Goal: Task Accomplishment & Management: Manage account settings

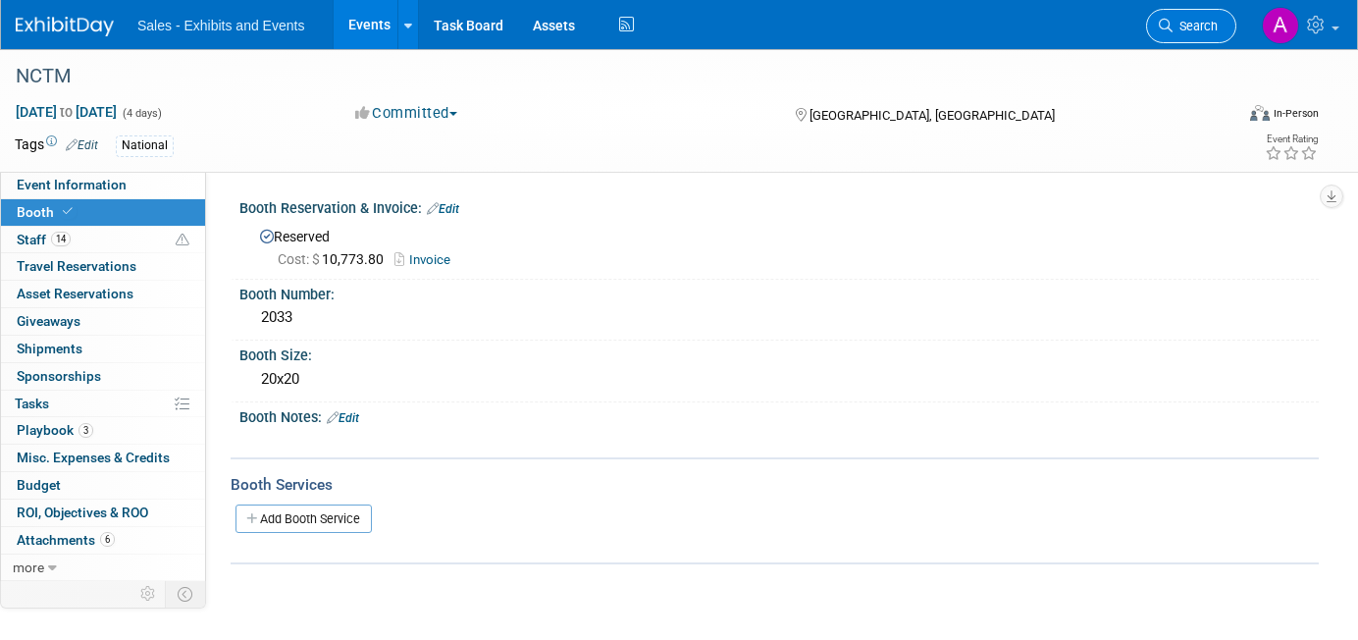
click at [1196, 36] on link "Search" at bounding box center [1191, 26] width 90 height 34
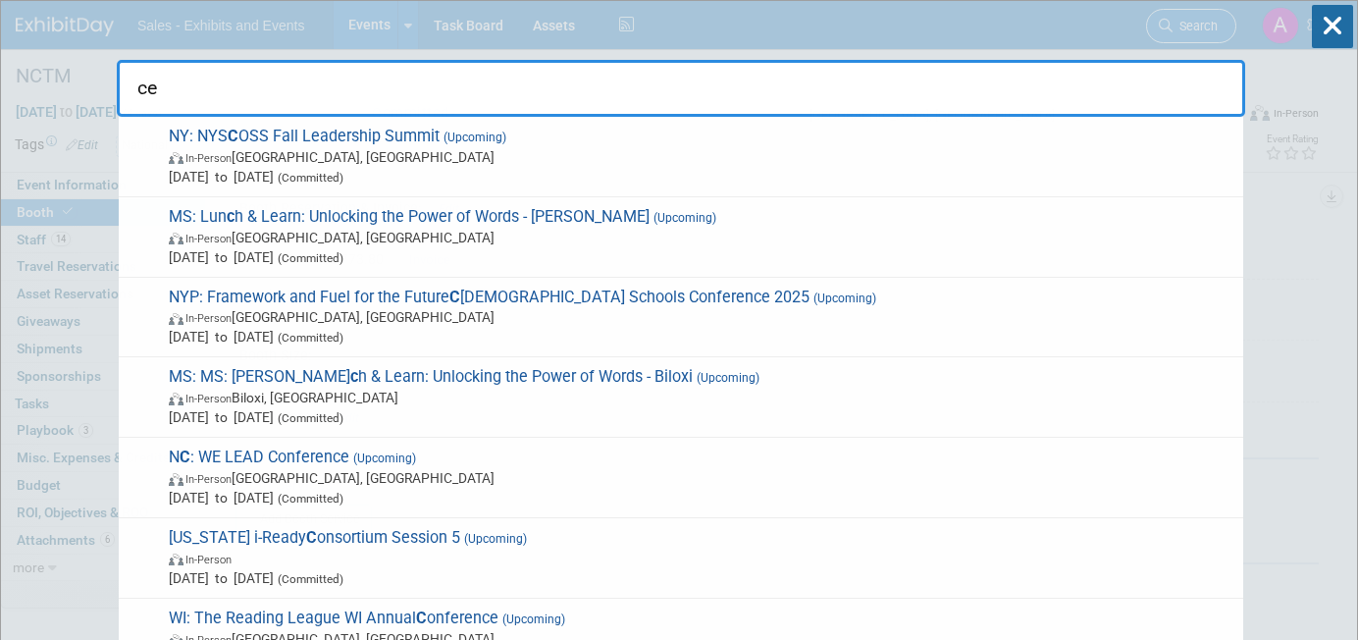
type input "cec"
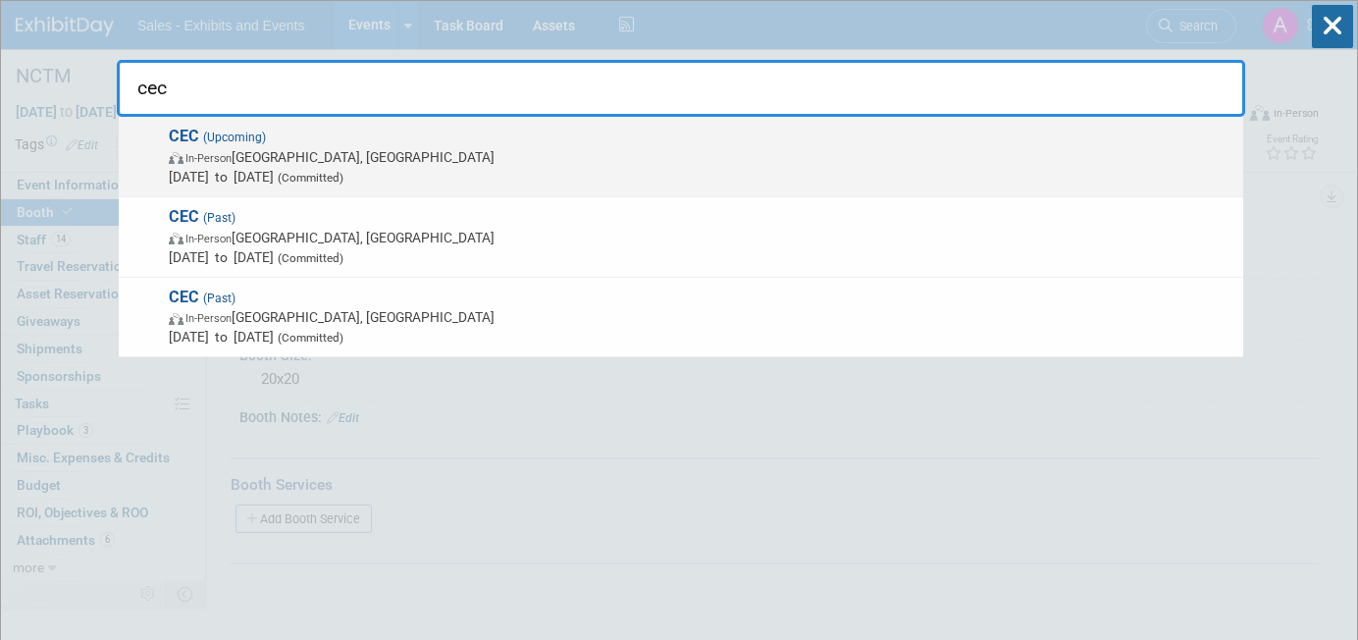
click at [541, 143] on span "CEC (Upcoming) In-Person Salt Lake City, UT Mar 11, 2026 to Mar 14, 2026 (Commi…" at bounding box center [698, 157] width 1071 height 60
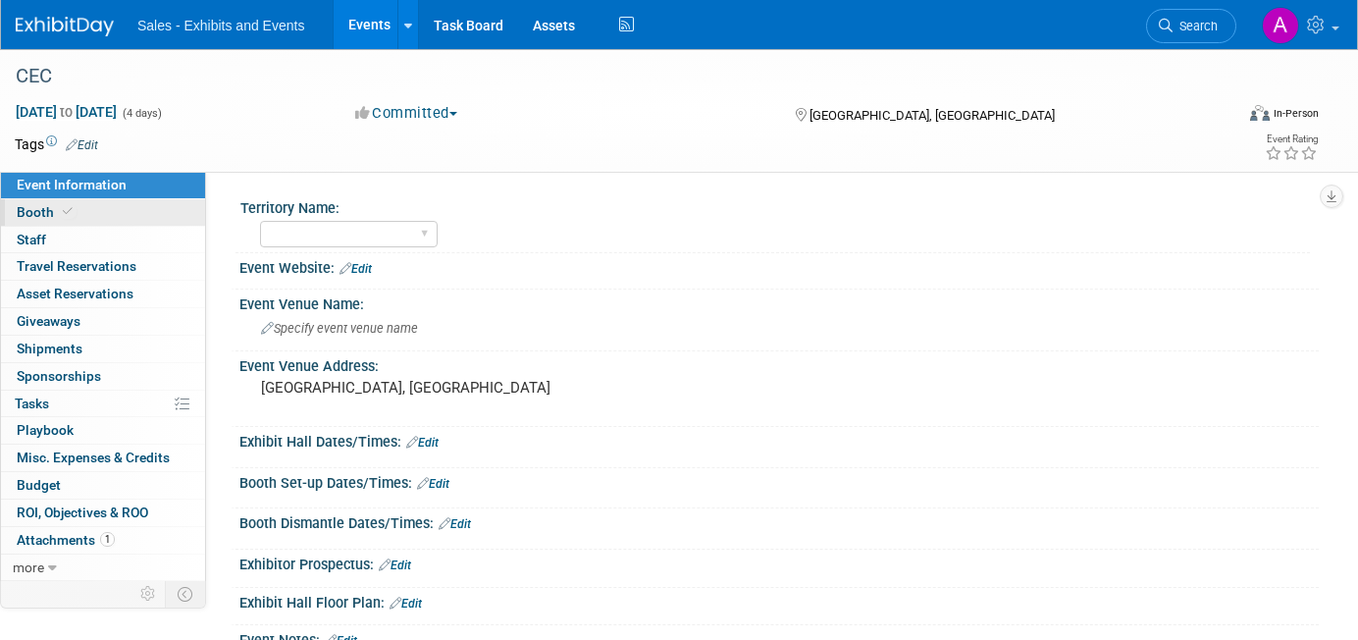
click at [134, 206] on link "Booth" at bounding box center [103, 212] width 204 height 26
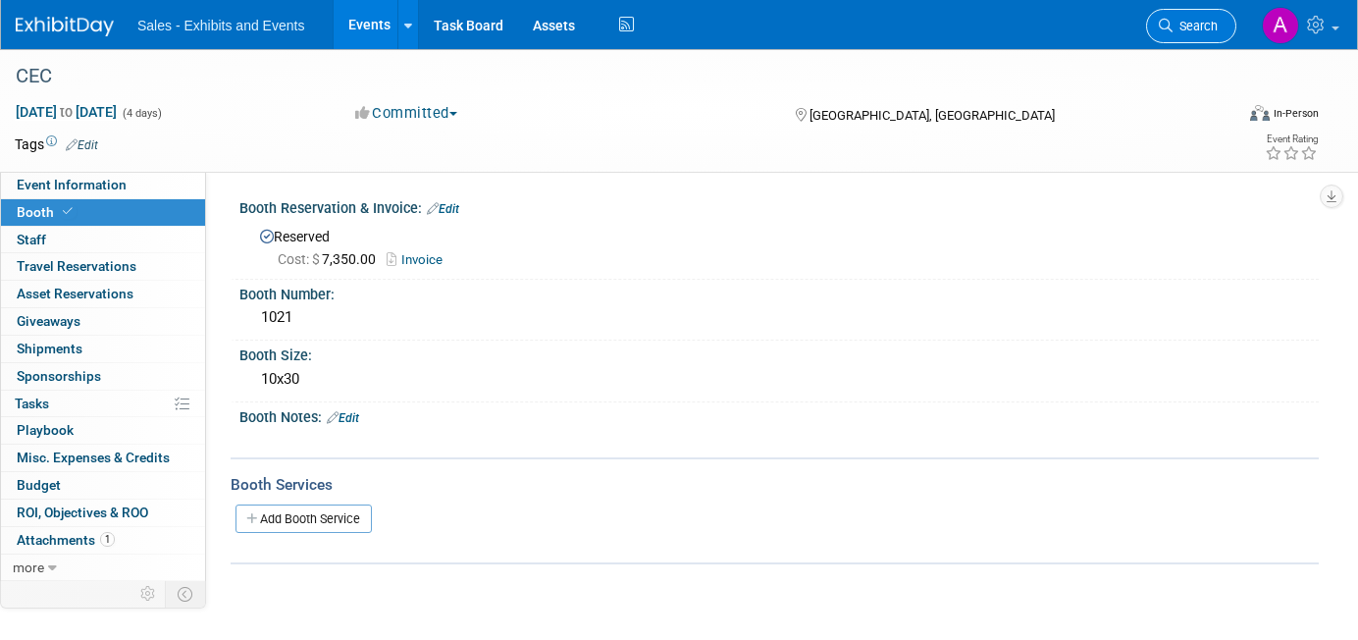
click at [1182, 21] on span "Search" at bounding box center [1195, 26] width 45 height 15
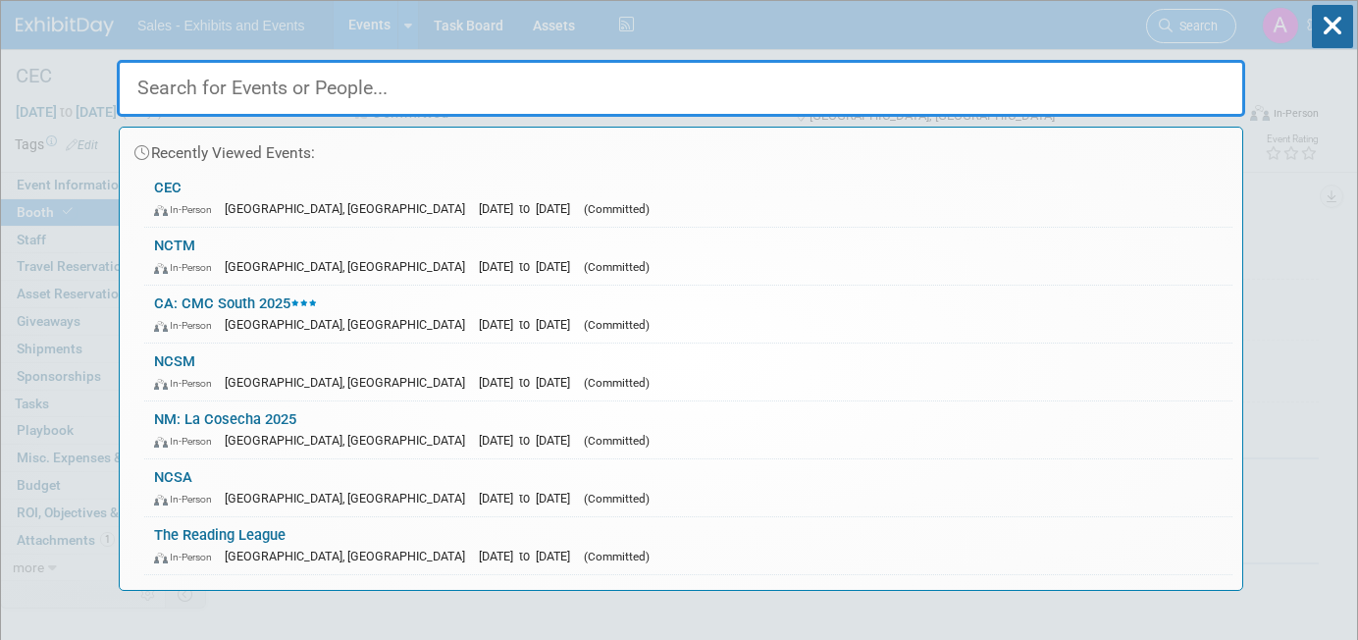
type input "c"
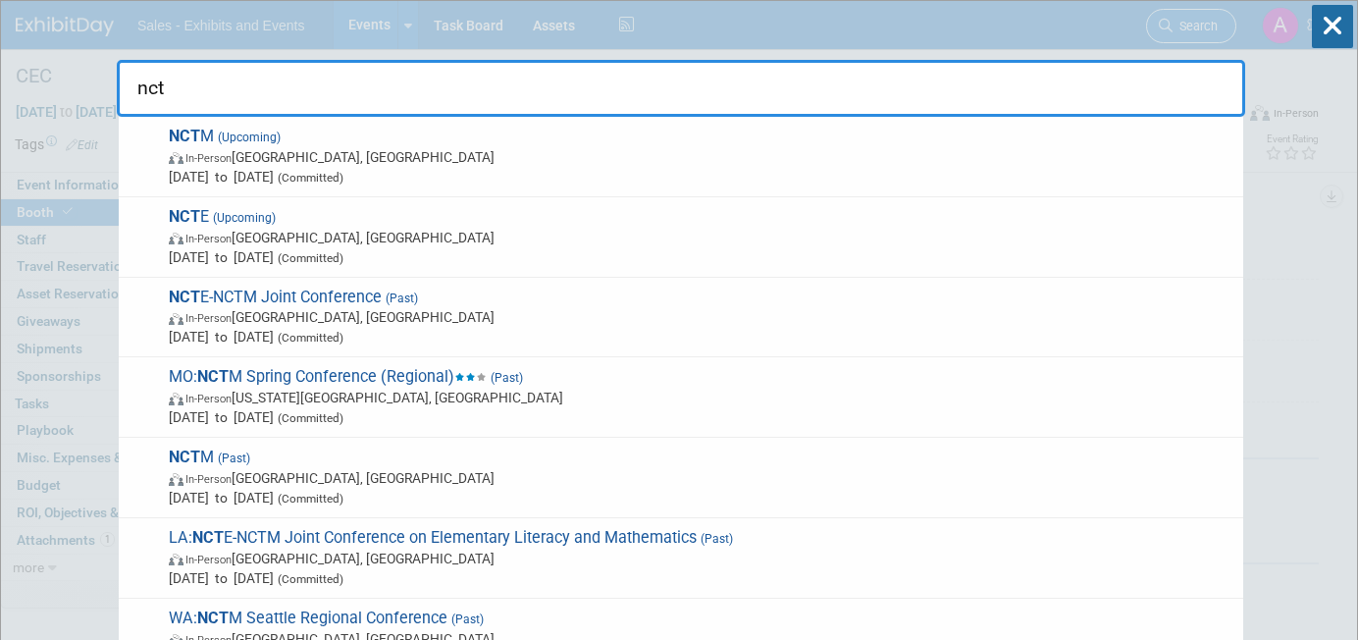
type input "nctm"
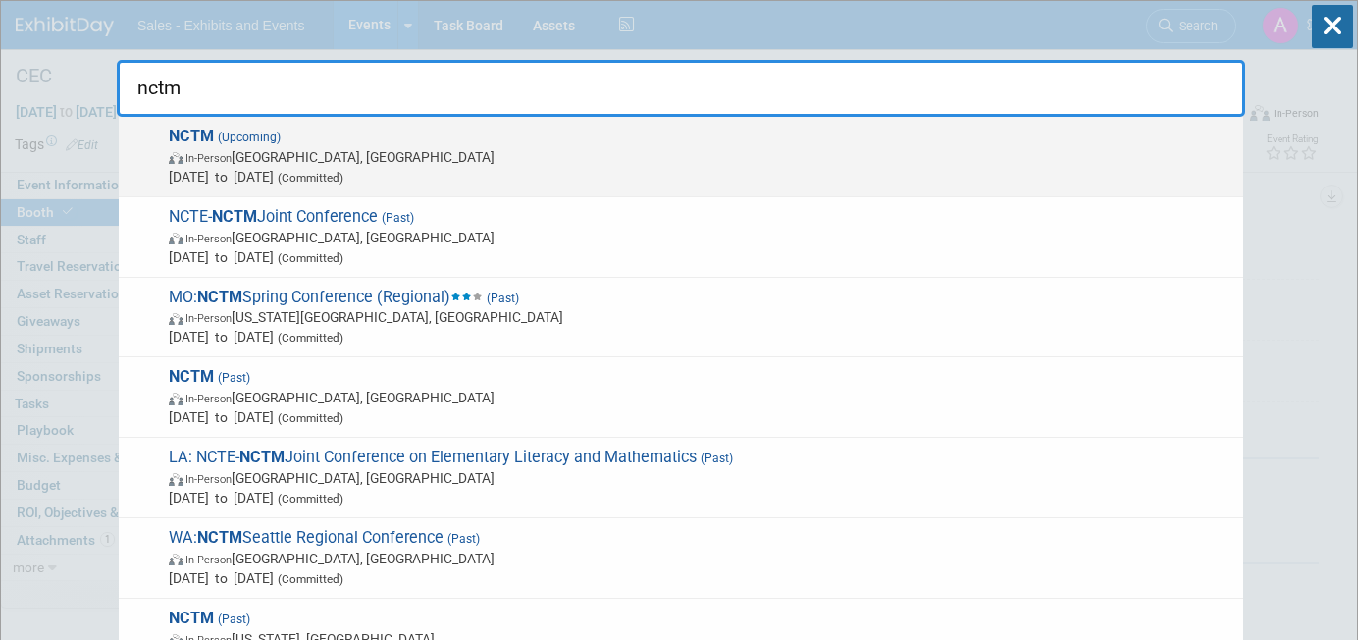
click at [499, 141] on span "NCTM (Upcoming) In-Person Atlanta, GA Oct 15, 2025 to Oct 18, 2025 (Committed)" at bounding box center [698, 157] width 1071 height 60
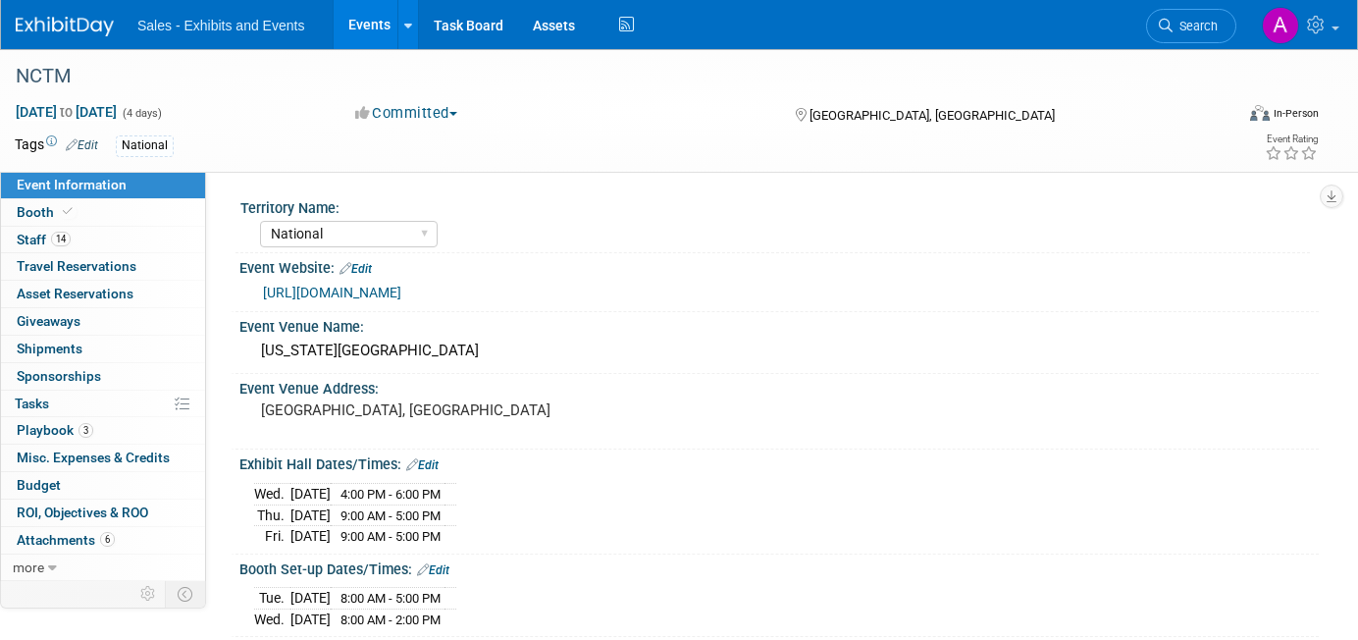
select select "National"
click at [104, 230] on link "14 Staff 14" at bounding box center [103, 240] width 204 height 26
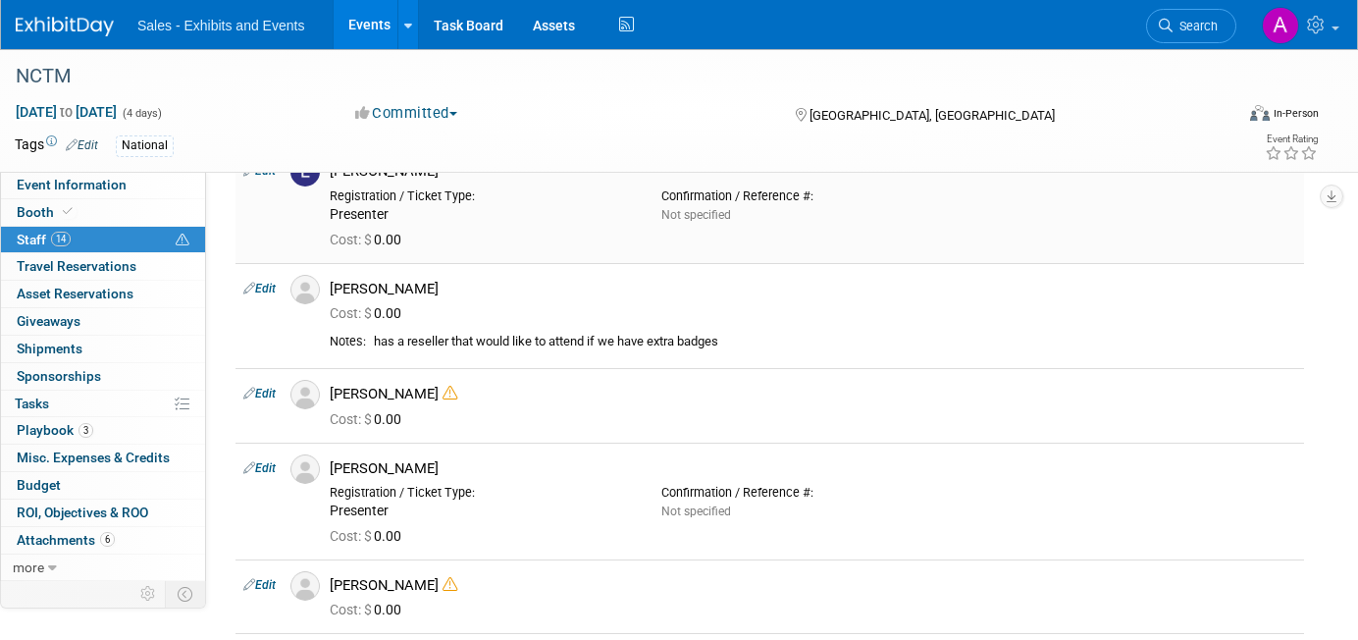
scroll to position [724, 0]
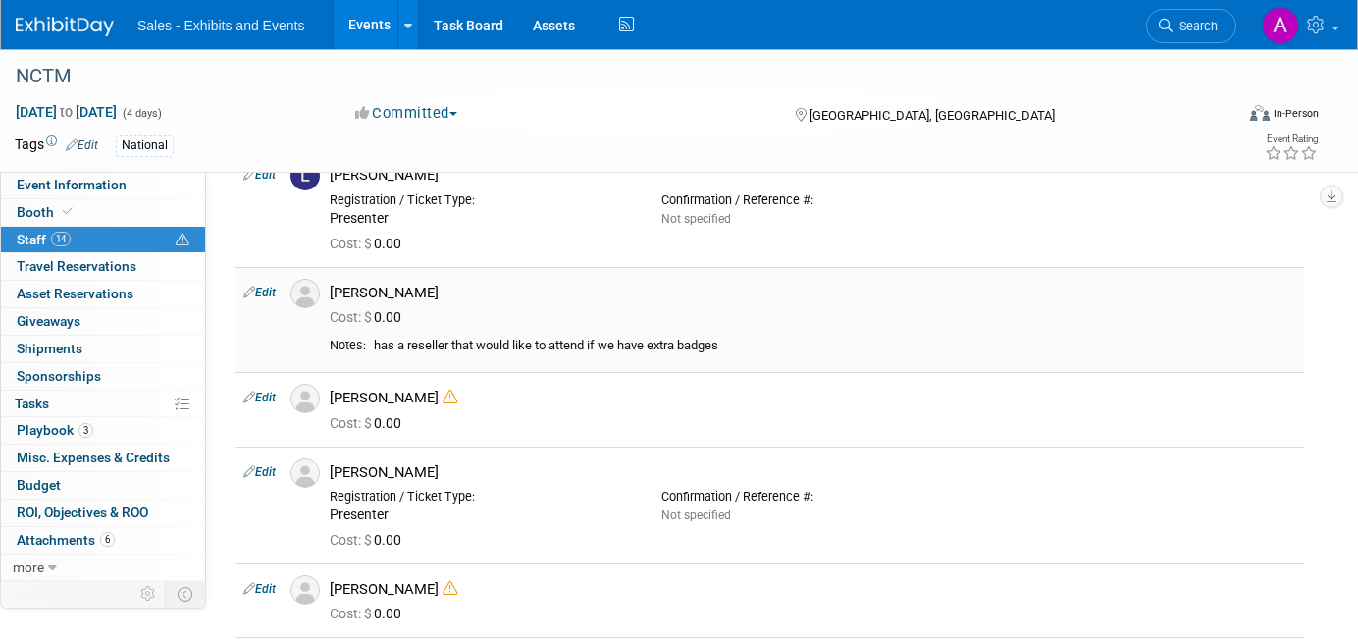
click at [265, 286] on link "Edit" at bounding box center [259, 293] width 32 height 14
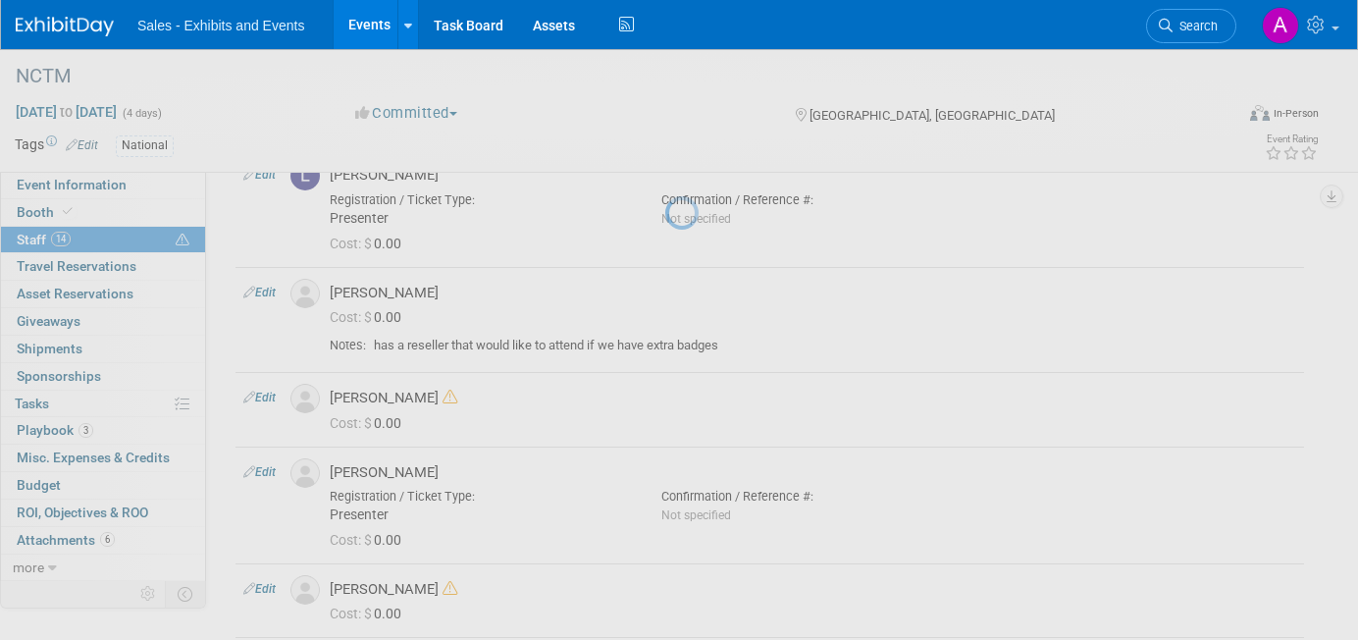
select select "9e1218ca-4917-4eed-bb94-3cd4c138af64"
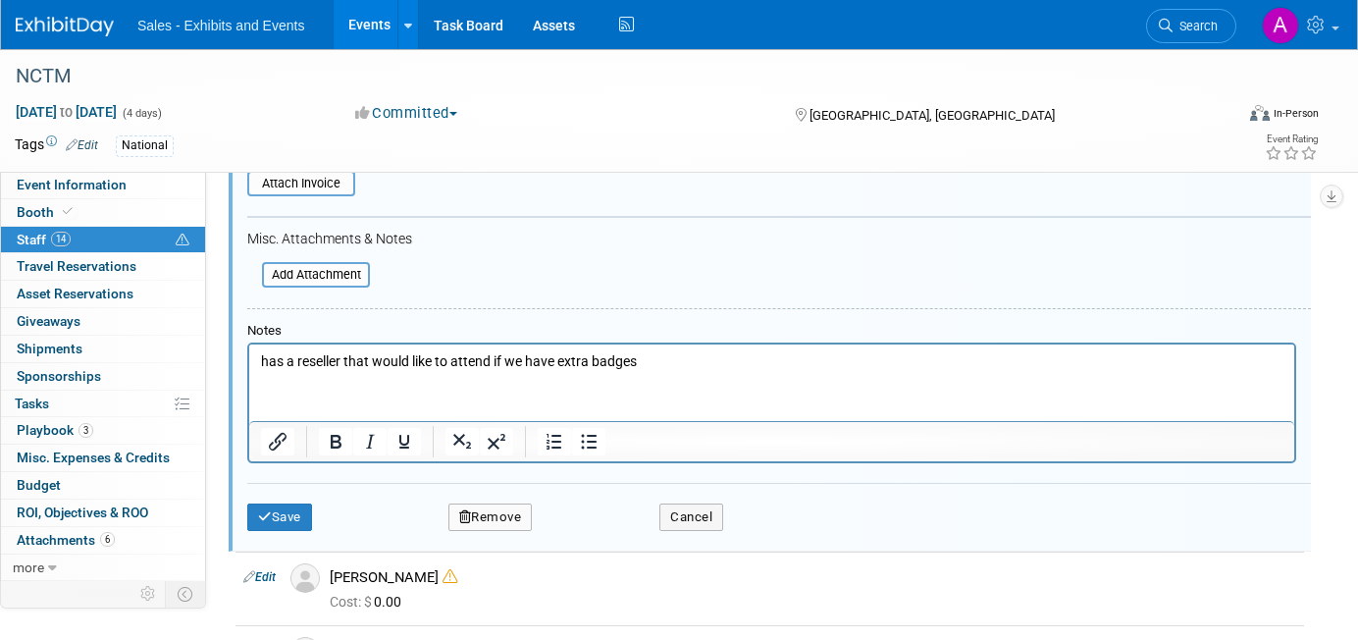
scroll to position [1224, 0]
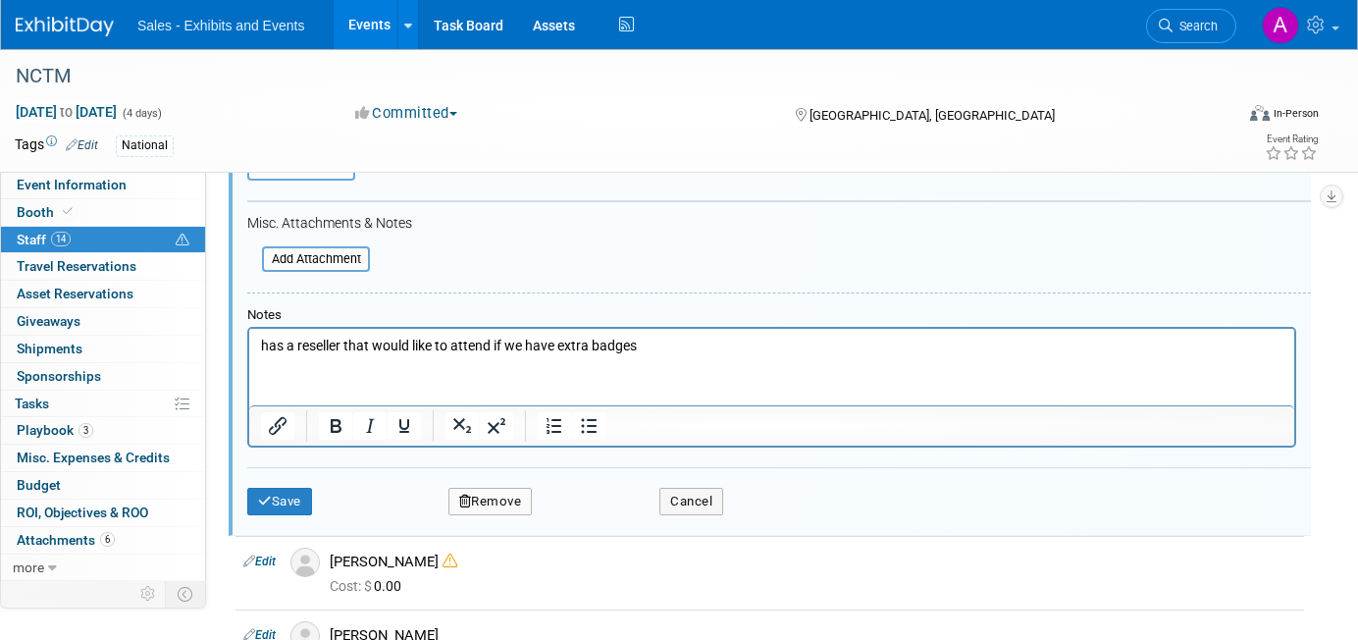
click at [516, 499] on button "Remove" at bounding box center [490, 501] width 84 height 27
click at [595, 511] on link "Yes" at bounding box center [597, 516] width 57 height 31
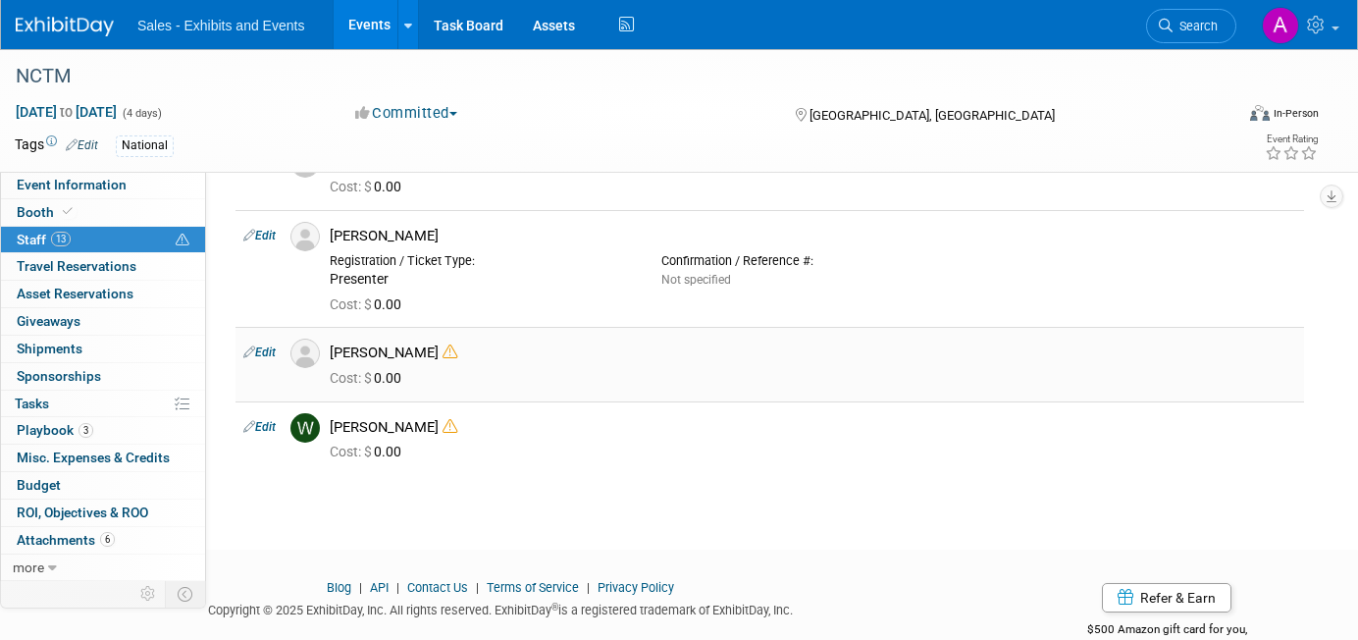
scroll to position [866, 0]
